Goal: Task Accomplishment & Management: Use online tool/utility

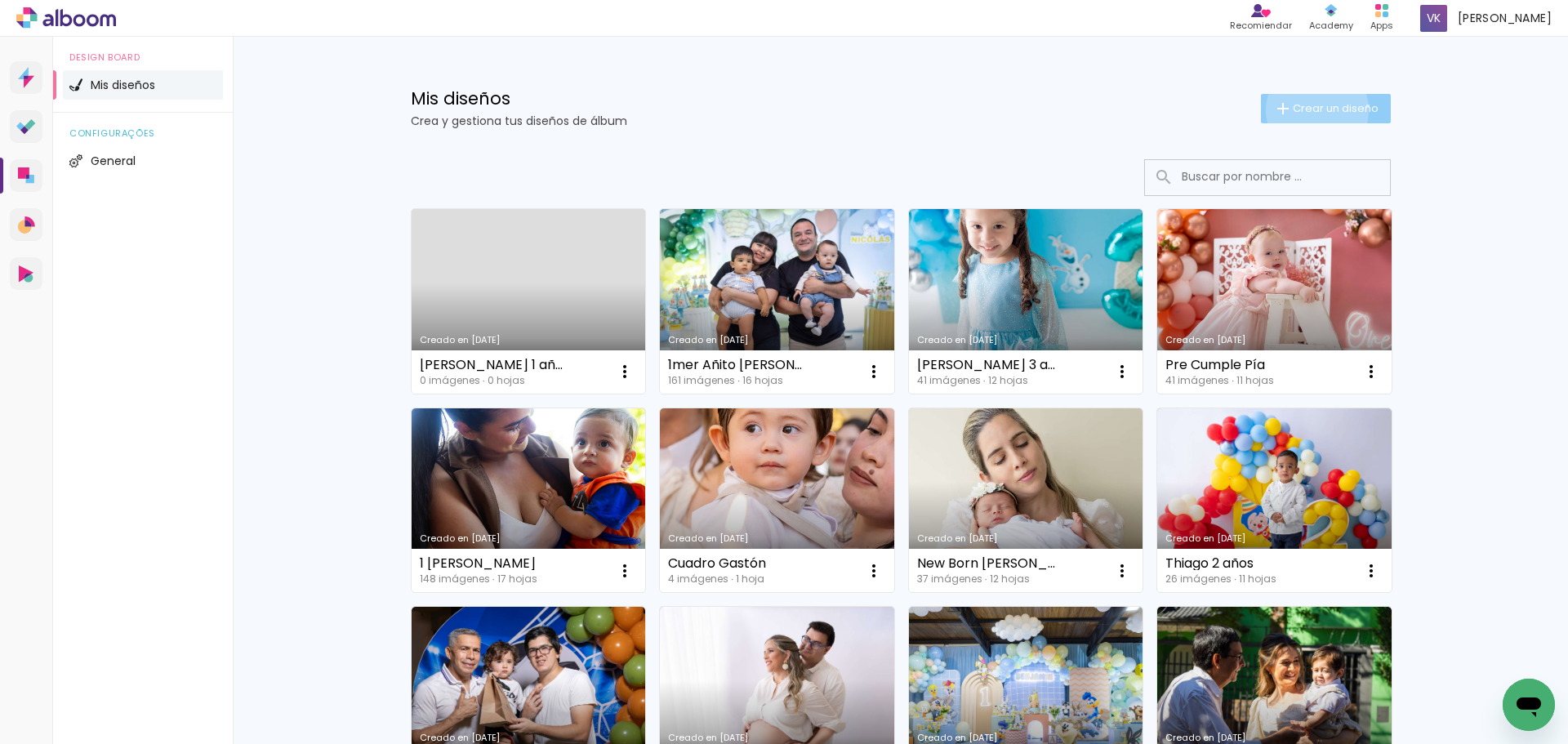
click at [1309, 110] on span "Crear un diseño" at bounding box center [1335, 107] width 85 height 11
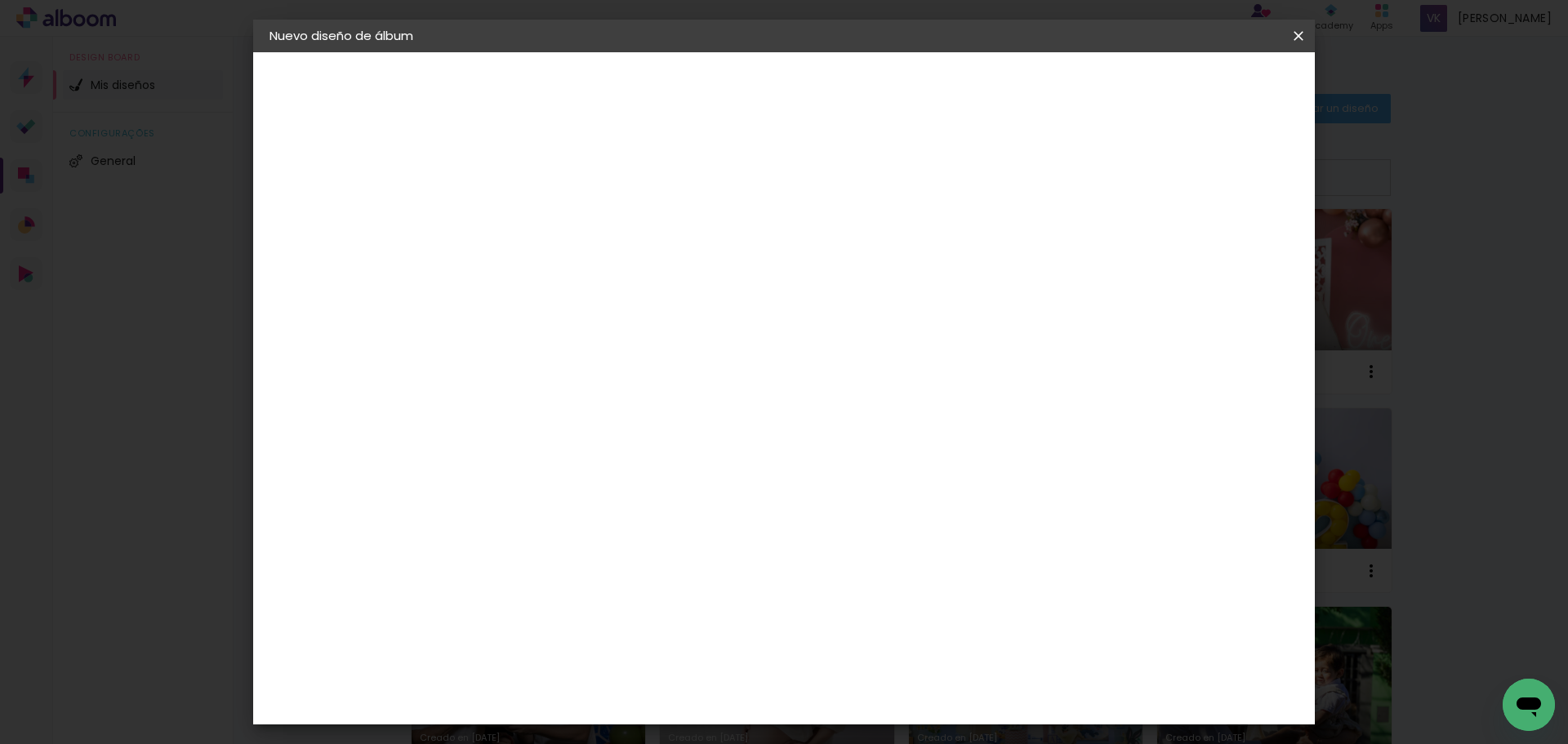
click at [537, 225] on input at bounding box center [537, 220] width 0 height 25
type input "c"
type input "[PERSON_NAME] 1 añito"
type paper-input "[PERSON_NAME] 1 añito"
click at [0, 0] on slot "Avanzar" at bounding box center [0, 0] width 0 height 0
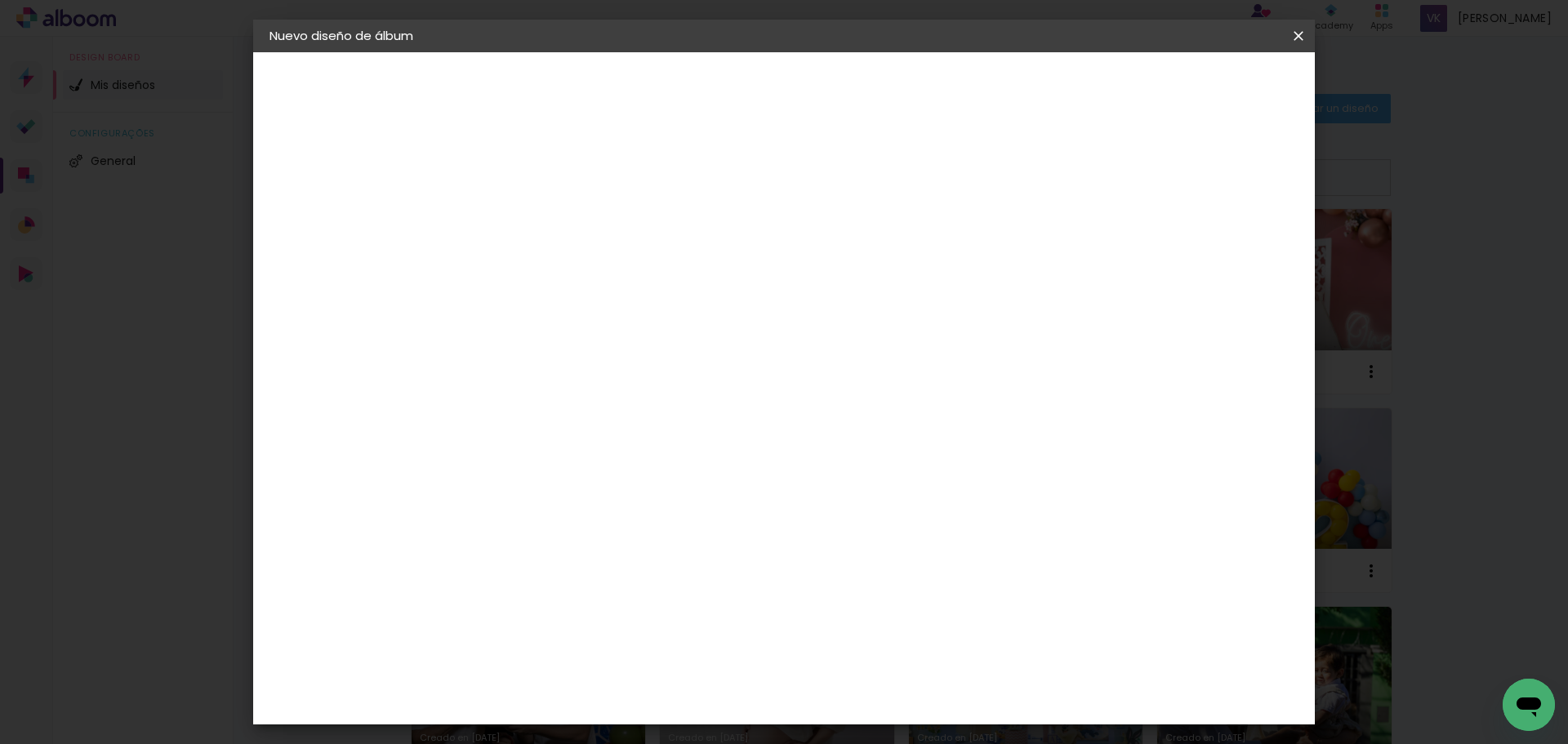
click at [0, 0] on slot "Tamaño libre" at bounding box center [0, 0] width 0 height 0
click at [0, 0] on slot "Avanzar" at bounding box center [0, 0] width 0 height 0
click at [1196, 83] on span "Empezar diseño" at bounding box center [1151, 86] width 91 height 12
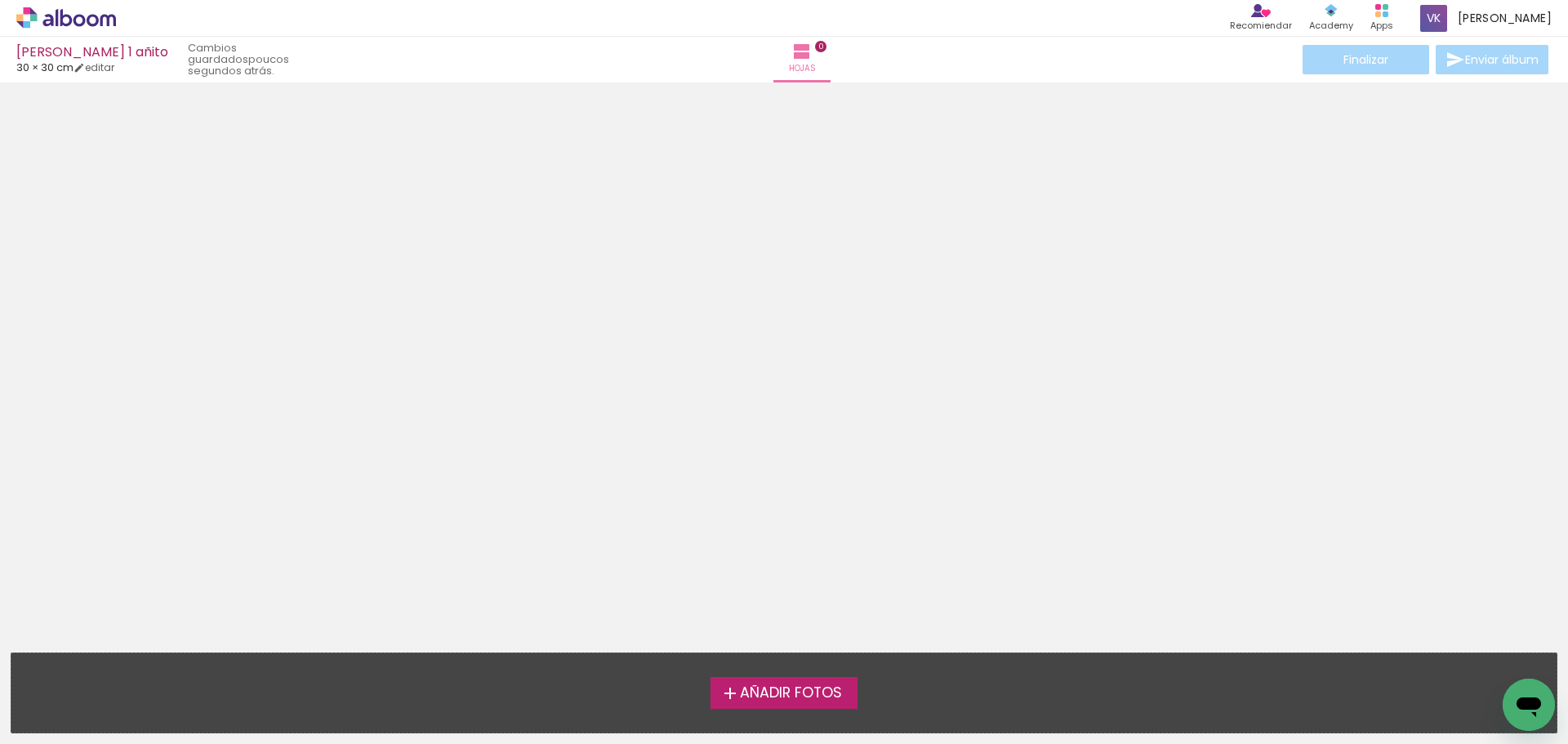
click at [745, 704] on label "Añadir Fotos" at bounding box center [784, 692] width 148 height 31
click at [0, 0] on input "file" at bounding box center [0, 0] width 0 height 0
click at [817, 466] on div at bounding box center [784, 362] width 1568 height 548
